Goal: Find specific page/section: Find specific page/section

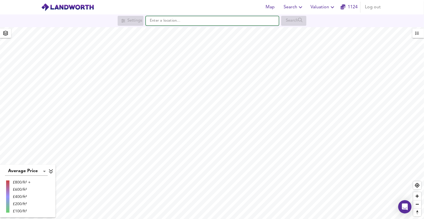
paste input "BR7 6DF"
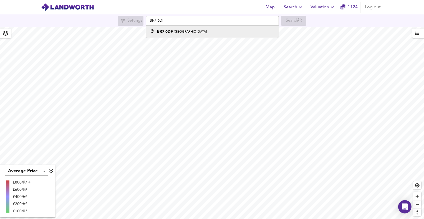
click at [172, 30] on strong "BR7 6DF" at bounding box center [165, 32] width 16 height 4
type input "[STREET_ADDRESS]"
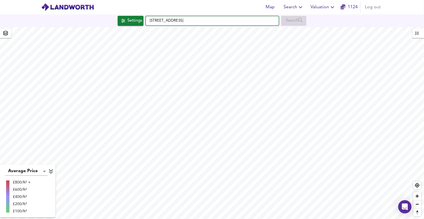
click at [164, 18] on input "[STREET_ADDRESS]" at bounding box center [212, 20] width 133 height 9
click at [156, 20] on input "[STREET_ADDRESS]" at bounding box center [212, 20] width 133 height 9
click at [150, 20] on input "[STREET_ADDRESS]" at bounding box center [212, 20] width 133 height 9
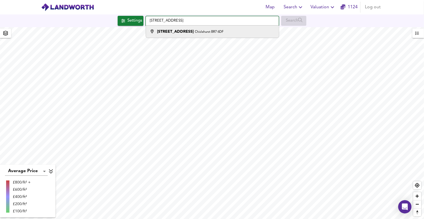
type input "[STREET_ADDRESS]"
click at [168, 30] on strong "[STREET_ADDRESS]" at bounding box center [175, 32] width 37 height 4
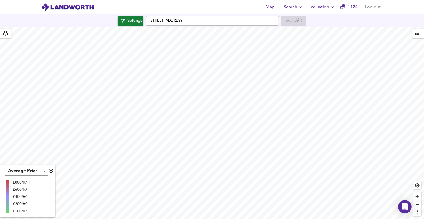
checkbox input "false"
checkbox input "true"
